Goal: Information Seeking & Learning: Check status

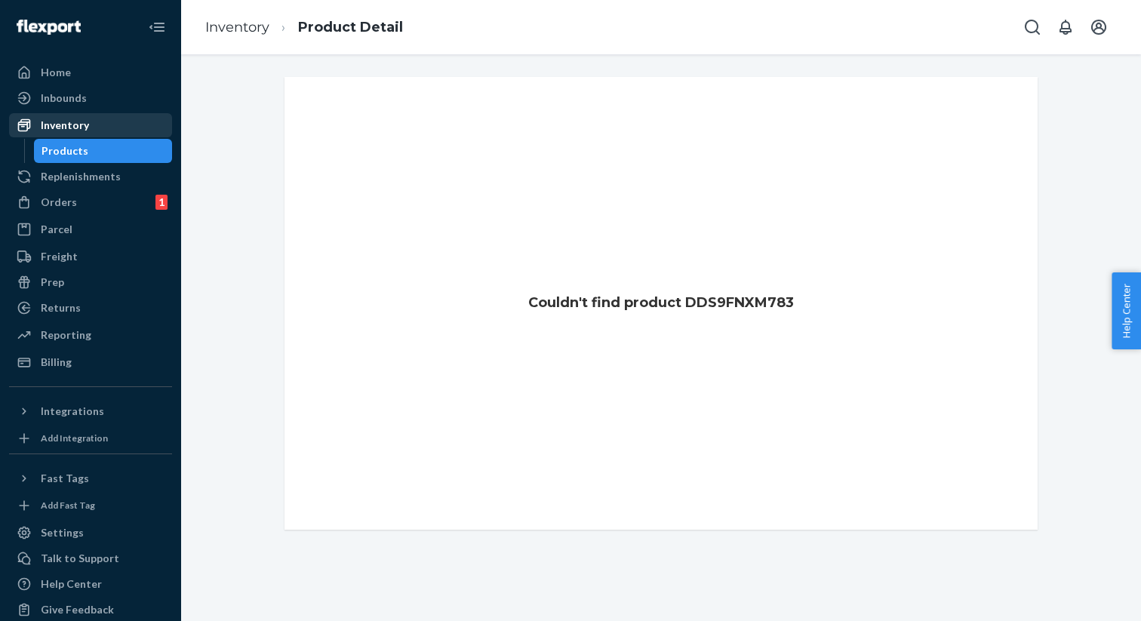
click at [92, 127] on div "Inventory" at bounding box center [91, 125] width 160 height 21
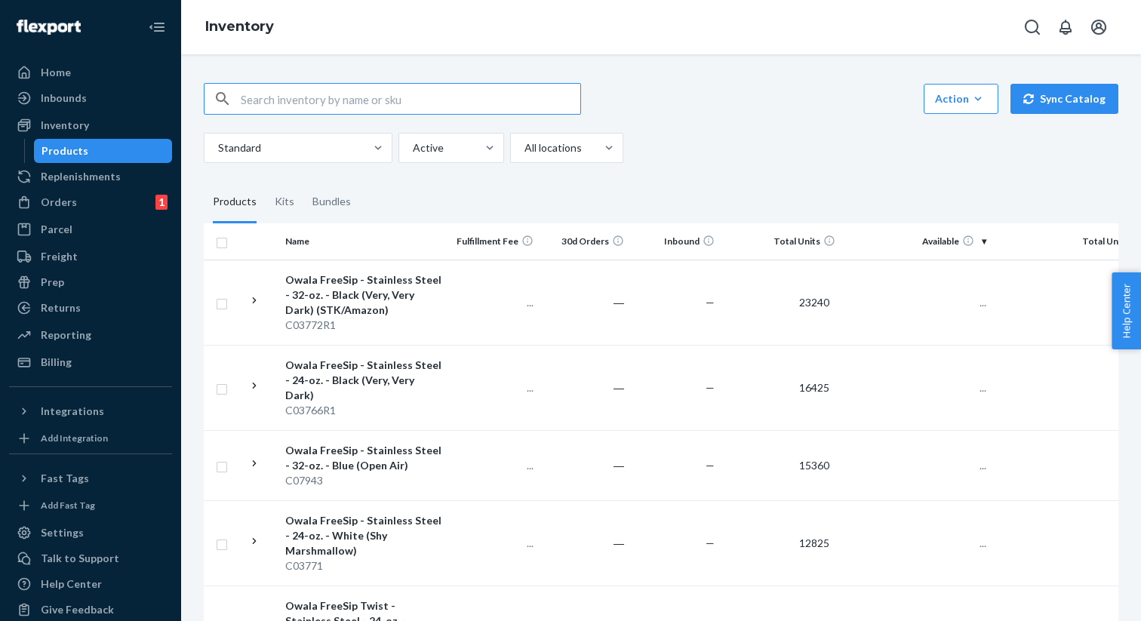
click at [361, 91] on input "text" at bounding box center [411, 99] width 340 height 30
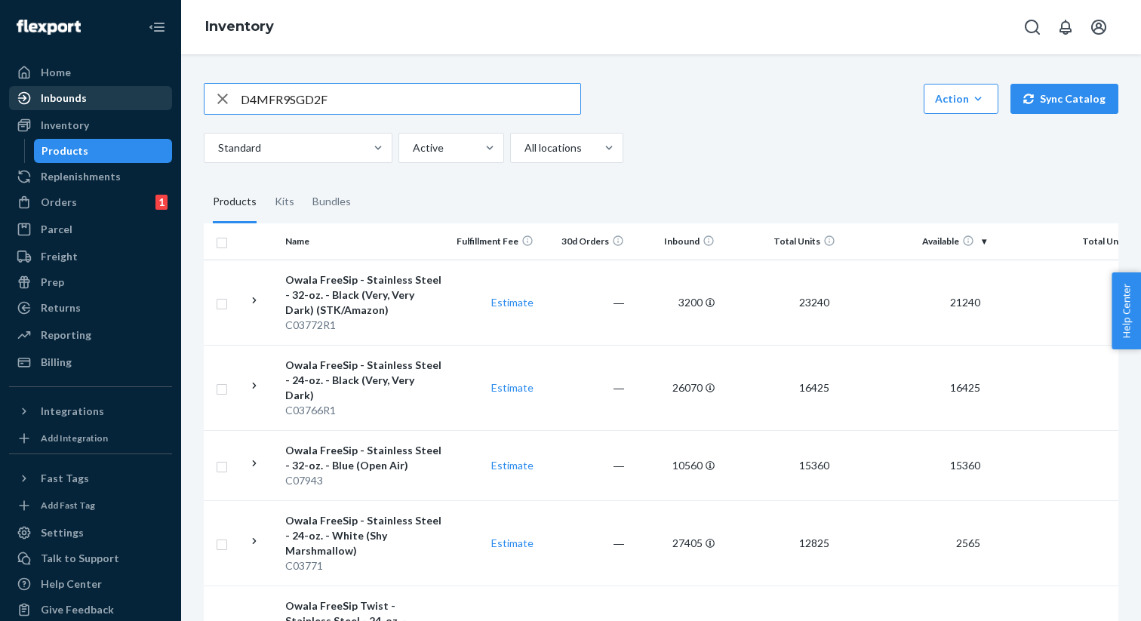
drag, startPoint x: 384, startPoint y: 97, endPoint x: 94, endPoint y: 88, distance: 289.9
click at [94, 88] on div "Home Inbounds Shipping Plans Problems Inventory Products Replenishments Orders …" at bounding box center [570, 310] width 1141 height 621
click at [458, 94] on input "D4MFR9SGD2F" at bounding box center [411, 99] width 340 height 30
type input "D4MFR9SGD2F"
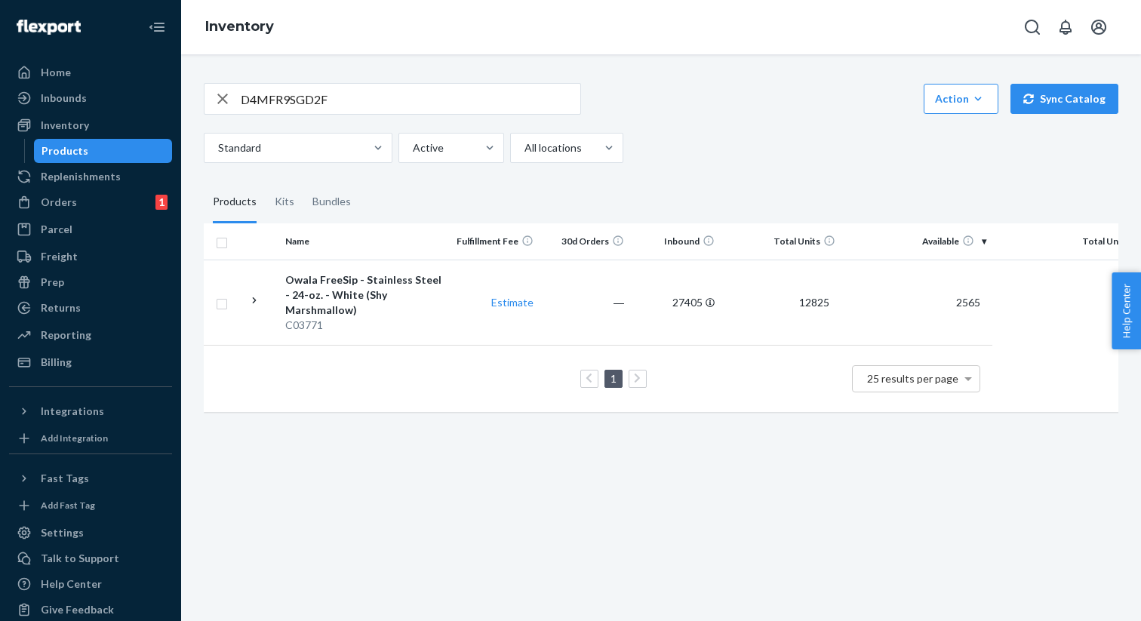
click at [508, 204] on fieldset "Products Kits Bundles" at bounding box center [661, 202] width 915 height 42
click at [312, 291] on div "Owala FreeSip - Stainless Steel - 24-oz. - White (Shy Marshmallow)" at bounding box center [364, 294] width 158 height 45
